Goal: Navigation & Orientation: Find specific page/section

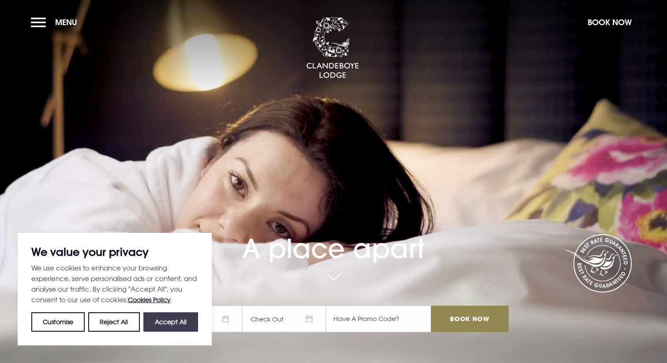
click at [170, 326] on button "Accept All" at bounding box center [170, 321] width 55 height 19
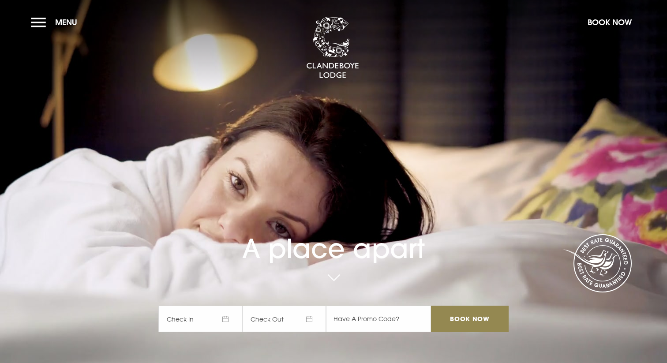
checkbox input "true"
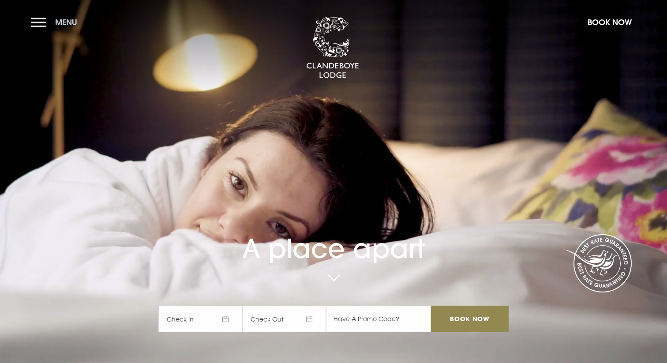
click at [46, 17] on button "Menu" at bounding box center [56, 22] width 51 height 19
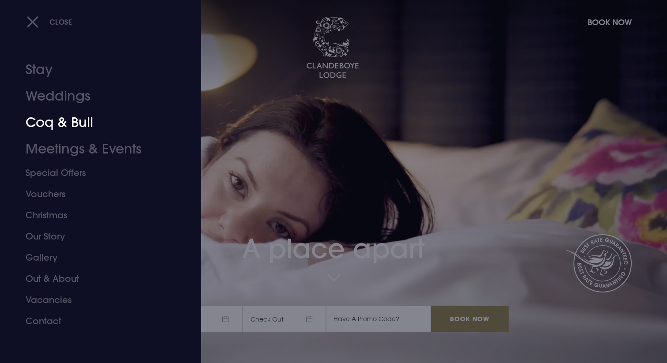
click at [47, 120] on link "Coq & Bull" at bounding box center [95, 122] width 139 height 26
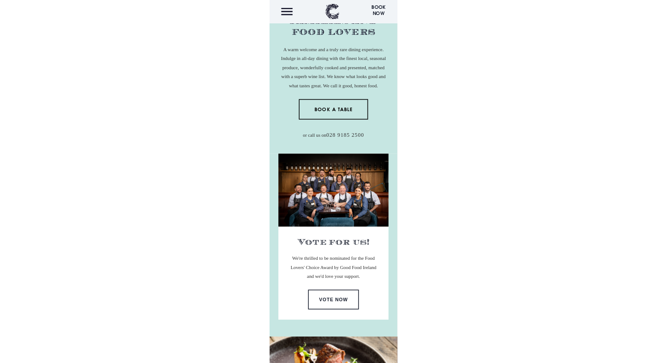
scroll to position [177, 0]
